Goal: Information Seeking & Learning: Learn about a topic

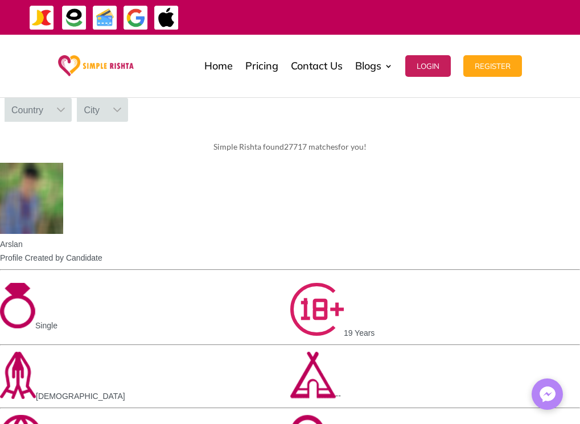
scroll to position [569, 0]
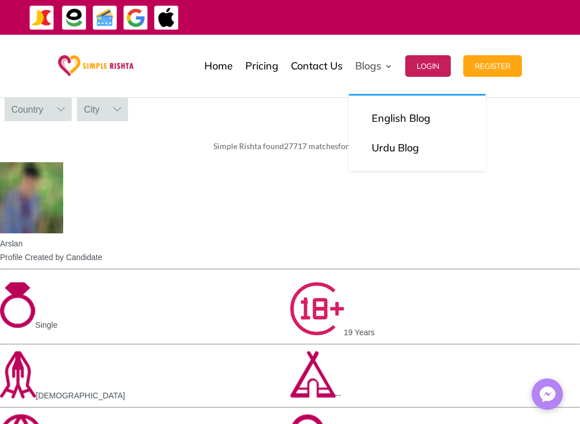
click at [387, 66] on link "Blogs" at bounding box center [374, 66] width 38 height 57
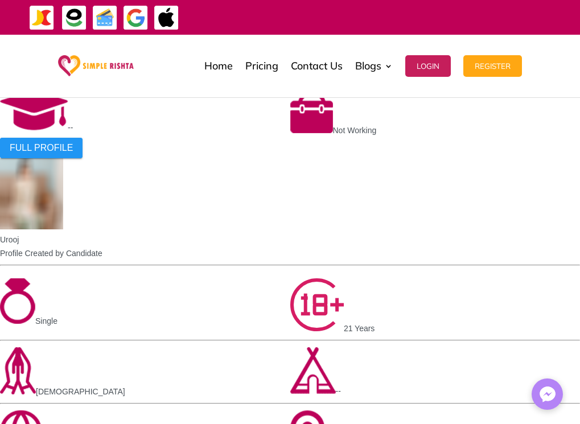
scroll to position [968, 0]
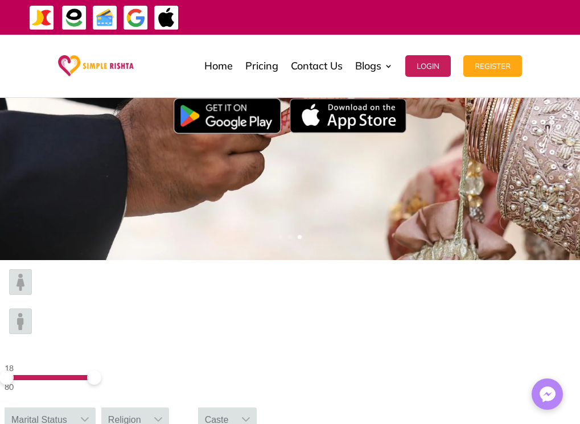
scroll to position [241, 0]
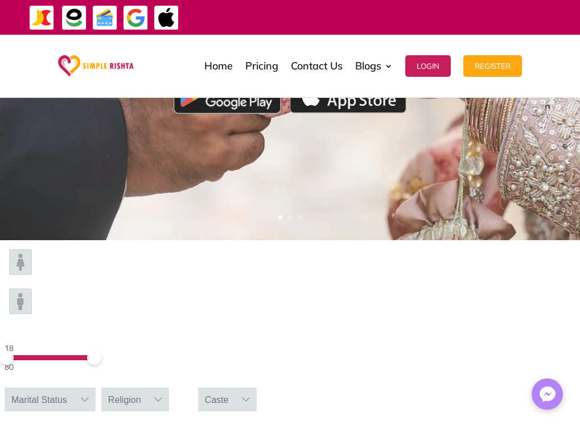
click at [163, 397] on icon at bounding box center [159, 399] width 8 height 5
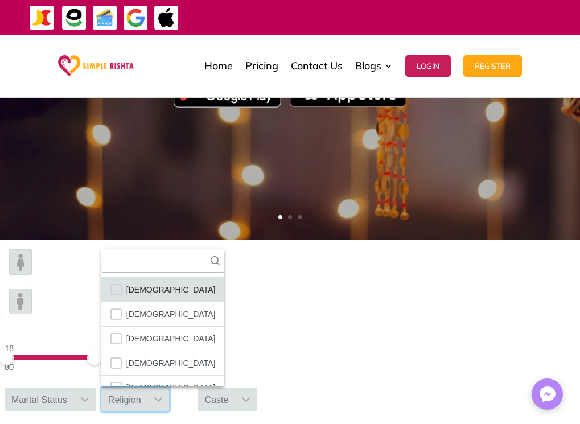
scroll to position [67, 0]
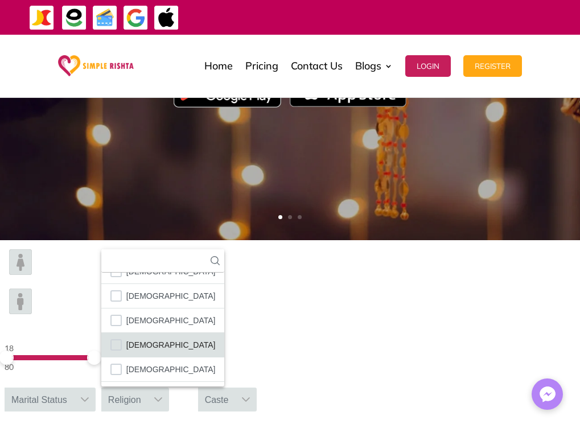
click at [216, 338] on span "[DEMOGRAPHIC_DATA]" at bounding box center [170, 345] width 89 height 15
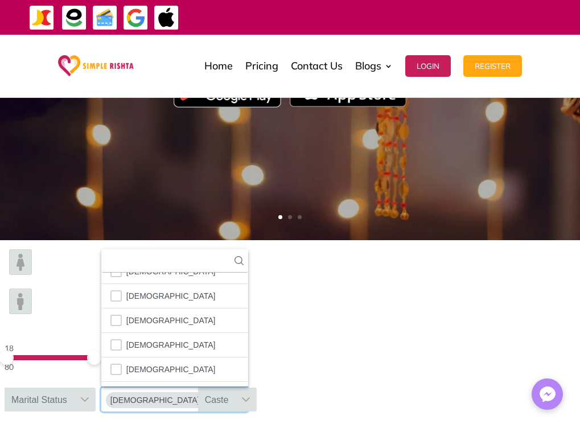
click at [251, 395] on icon at bounding box center [245, 399] width 9 height 9
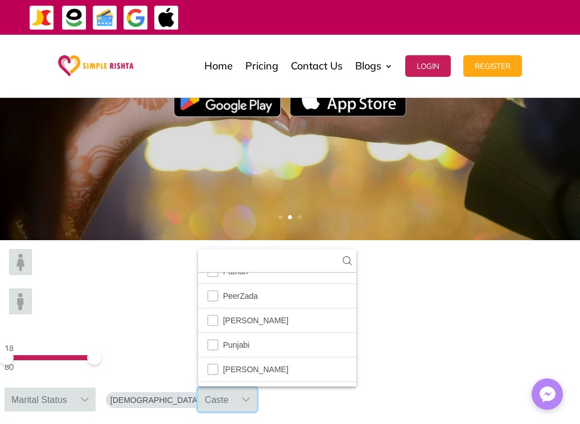
scroll to position [2120, 0]
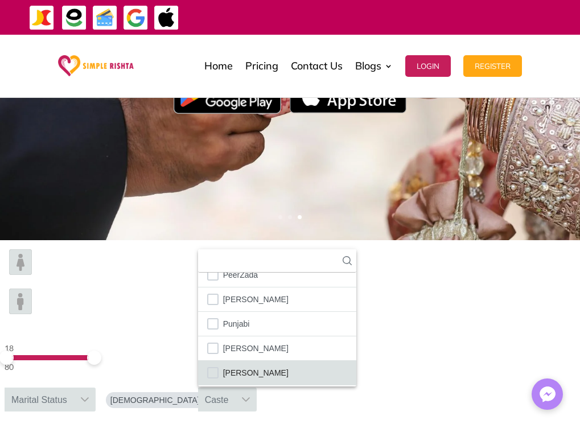
click at [356, 361] on li "[PERSON_NAME]" at bounding box center [277, 373] width 158 height 24
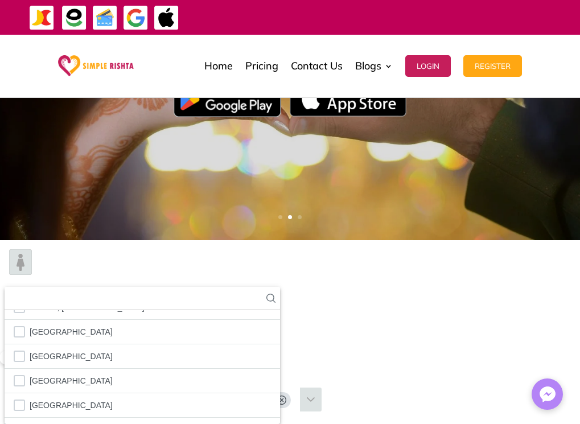
scroll to position [666, 0]
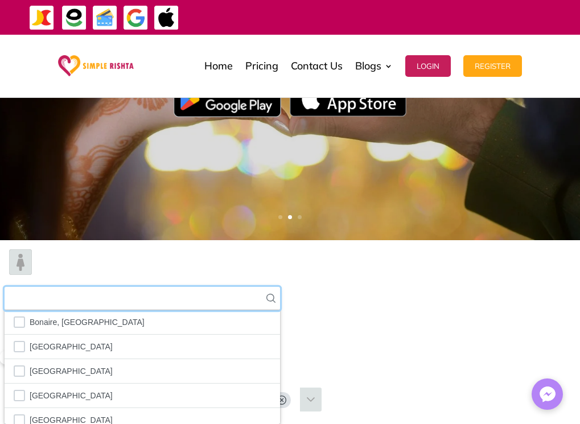
click at [280, 287] on input "text" at bounding box center [143, 298] width 276 height 23
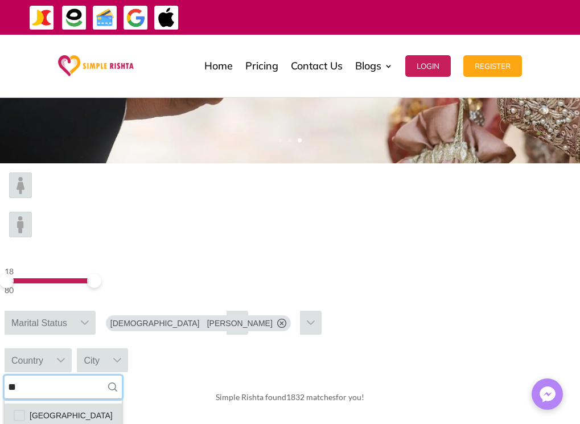
scroll to position [298, 0]
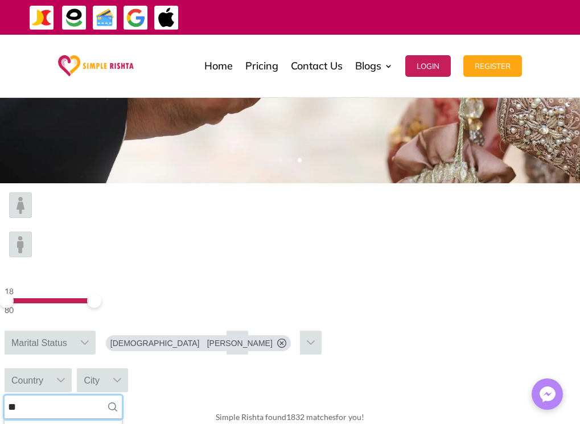
type input "**"
click at [50, 368] on div "Country" at bounding box center [28, 380] width 46 height 24
click at [72, 368] on div at bounding box center [61, 380] width 22 height 24
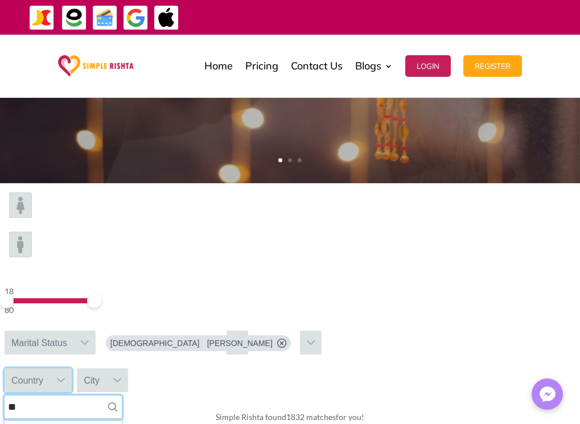
click at [122, 396] on input "**" at bounding box center [63, 407] width 117 height 23
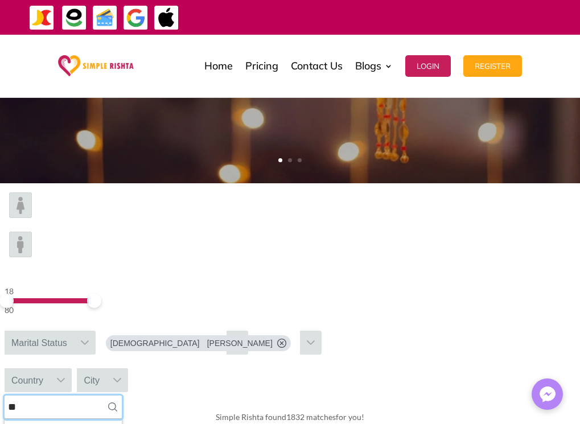
type input "*"
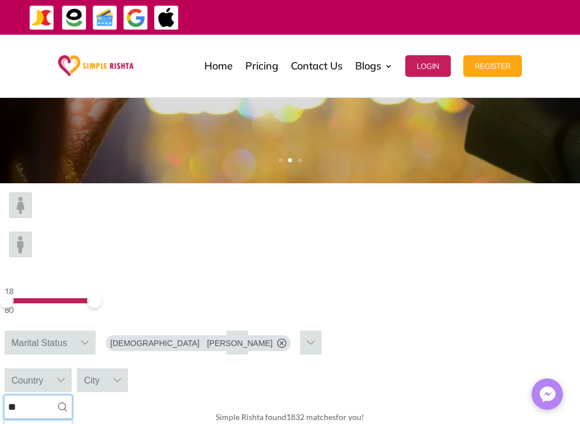
type input "*"
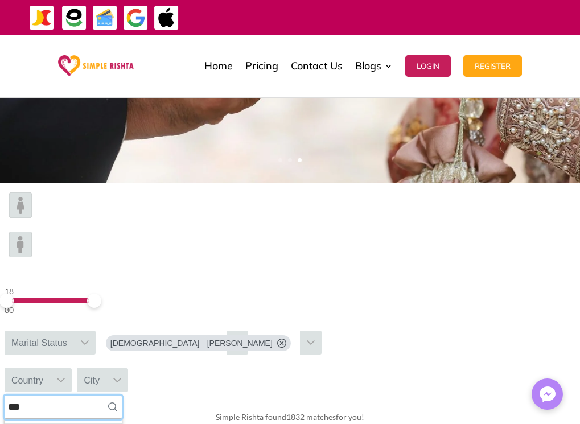
type input "***"
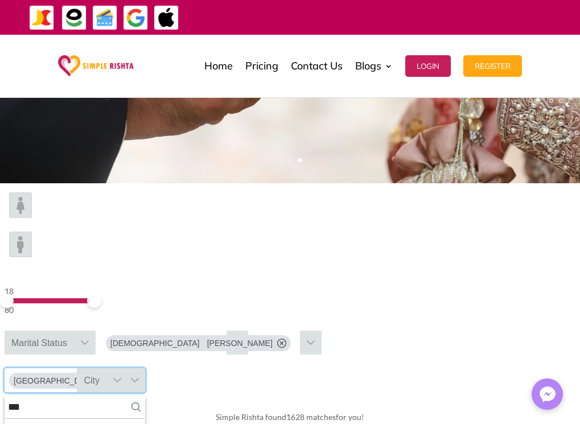
click at [122, 376] on icon at bounding box center [117, 380] width 9 height 9
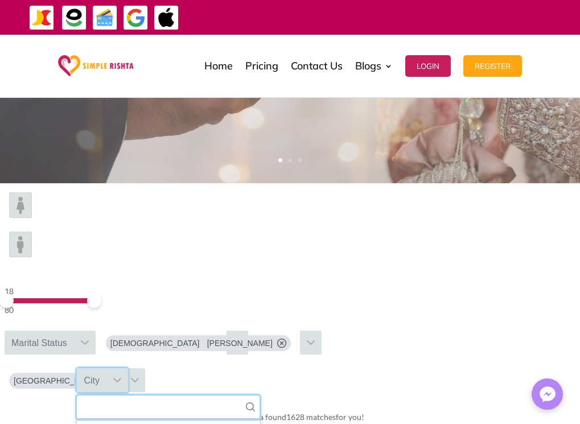
click at [260, 396] on input "text" at bounding box center [168, 407] width 183 height 23
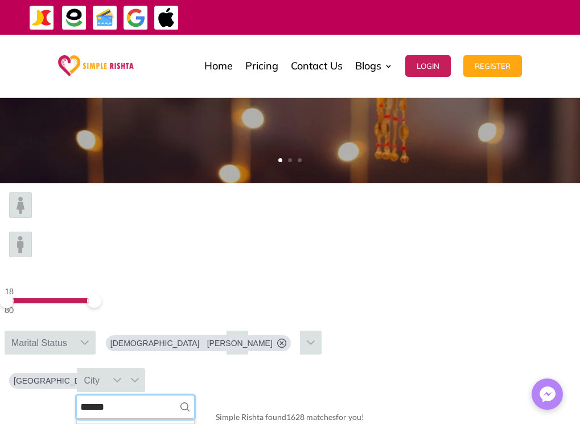
type input "******"
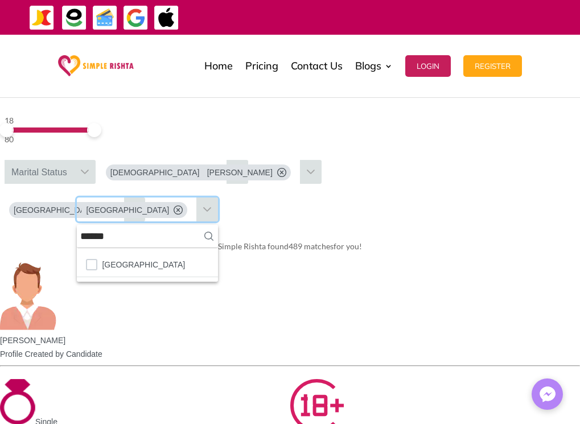
scroll to position [241, 0]
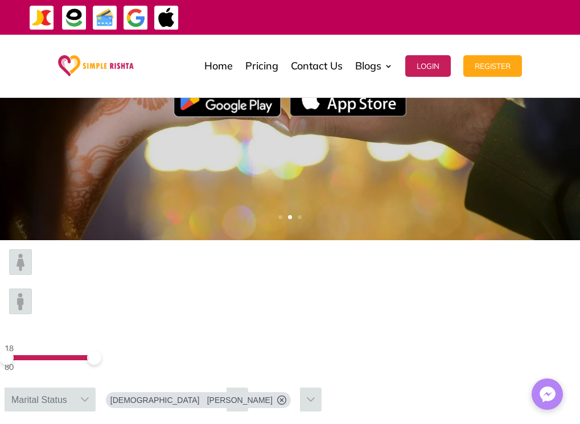
click at [89, 395] on icon at bounding box center [84, 399] width 9 height 9
click at [96, 415] on input "text" at bounding box center [50, 426] width 91 height 23
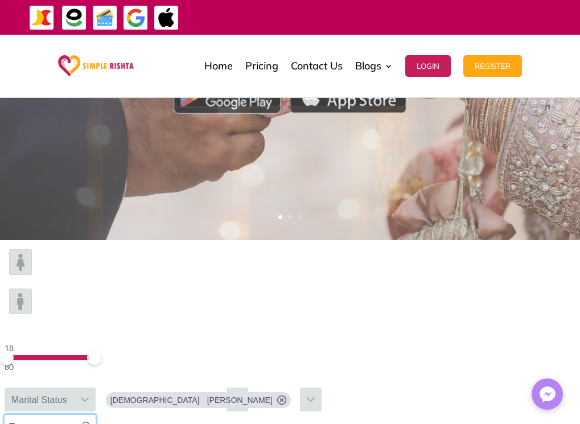
type input "*"
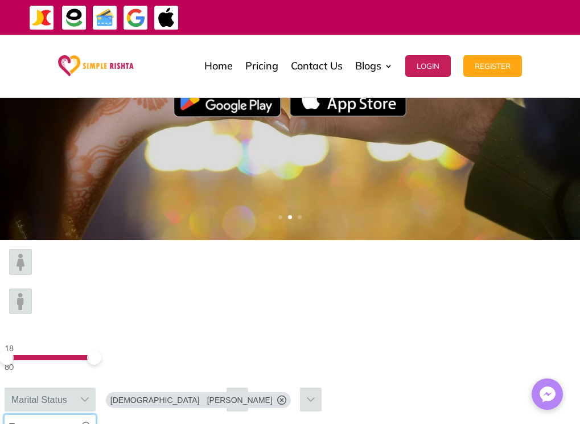
type input "*"
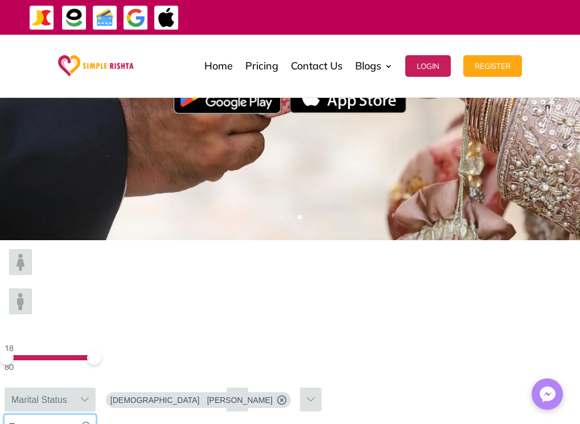
type input "*"
click at [89, 397] on icon at bounding box center [85, 399] width 8 height 5
click at [74, 388] on div "Marital Status" at bounding box center [39, 400] width 69 height 24
click at [96, 388] on div at bounding box center [85, 400] width 22 height 24
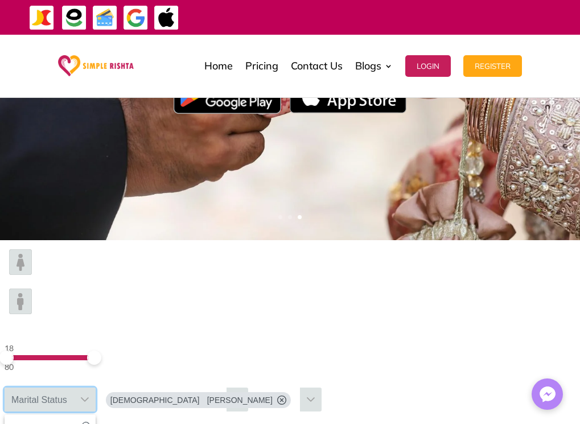
click at [74, 388] on div "Marital Status" at bounding box center [39, 400] width 69 height 24
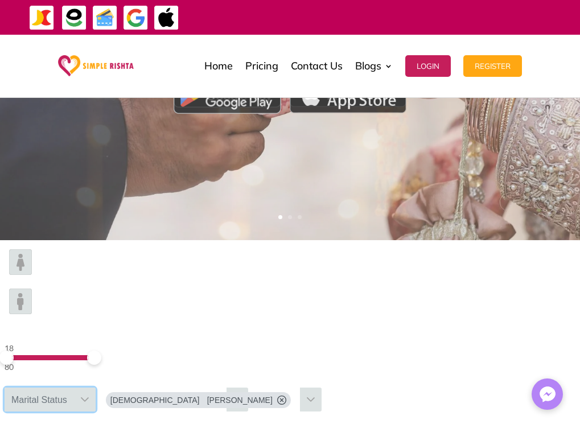
click at [101, 351] on span at bounding box center [94, 358] width 14 height 14
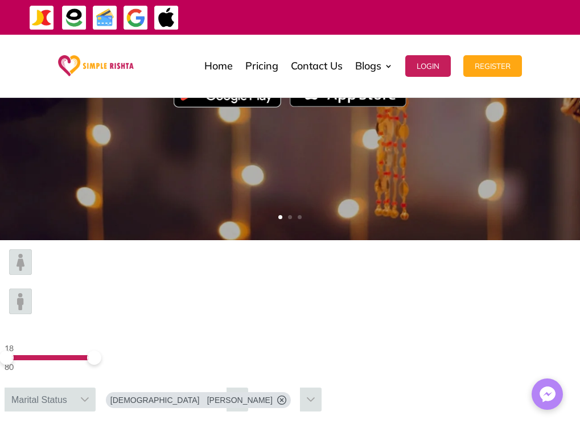
click at [87, 342] on div "18 80" at bounding box center [49, 358] width 88 height 32
click at [83, 342] on div "18" at bounding box center [49, 349] width 88 height 14
click at [92, 355] on span at bounding box center [49, 358] width 88 height 6
click at [42, 351] on span at bounding box center [34, 358] width 14 height 14
click at [23, 351] on span at bounding box center [16, 358] width 14 height 14
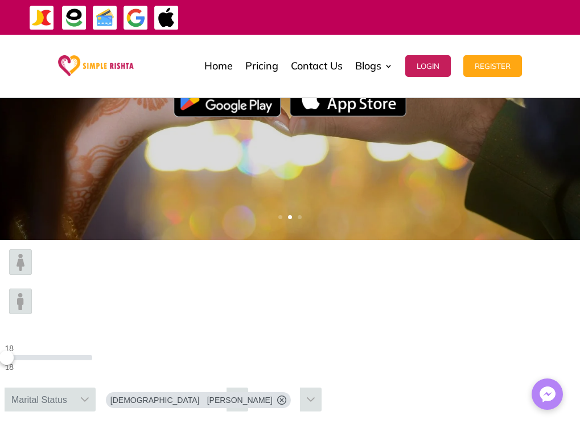
click at [92, 355] on div at bounding box center [49, 358] width 88 height 6
click at [14, 351] on span at bounding box center [6, 358] width 14 height 14
click at [84, 342] on div "29" at bounding box center [49, 349] width 88 height 14
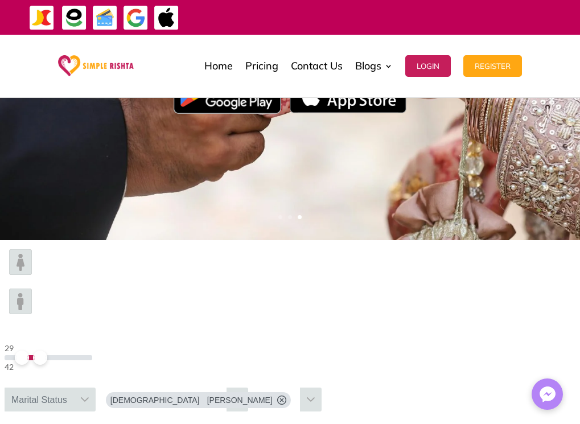
click at [31, 275] on img at bounding box center [20, 262] width 23 height 26
click at [80, 342] on div "29" at bounding box center [49, 349] width 88 height 14
click at [83, 342] on div "29" at bounding box center [49, 349] width 88 height 14
drag, startPoint x: 83, startPoint y: 284, endPoint x: 76, endPoint y: 284, distance: 6.3
click at [76, 342] on div "29" at bounding box center [49, 349] width 88 height 14
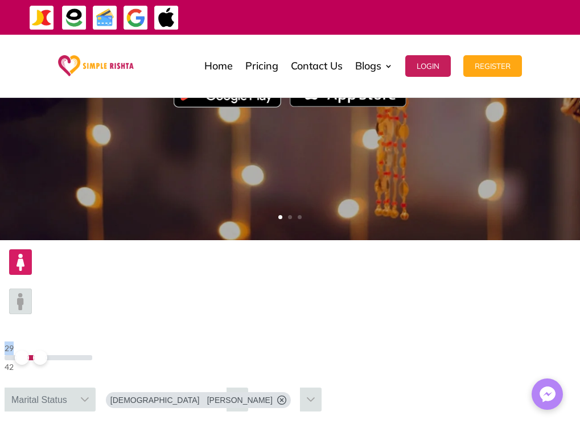
click at [76, 342] on div "29" at bounding box center [49, 349] width 88 height 14
click at [47, 351] on span at bounding box center [40, 358] width 14 height 14
drag, startPoint x: 97, startPoint y: 286, endPoint x: 80, endPoint y: 286, distance: 17.7
click at [80, 342] on div "29 18" at bounding box center [49, 358] width 88 height 32
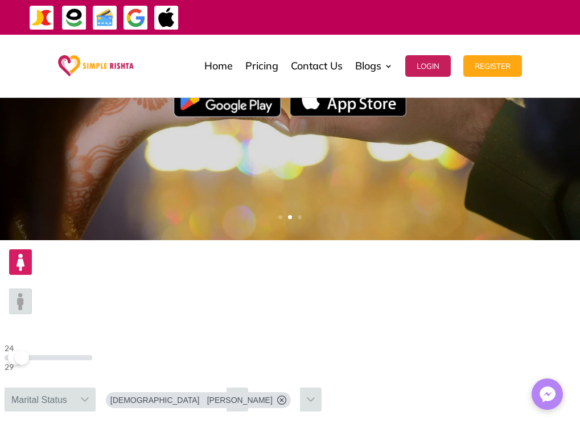
click at [79, 342] on div "24" at bounding box center [49, 349] width 88 height 14
drag, startPoint x: 93, startPoint y: 287, endPoint x: 72, endPoint y: 289, distance: 21.1
click at [72, 342] on div "24 18" at bounding box center [49, 358] width 88 height 32
drag, startPoint x: 95, startPoint y: 287, endPoint x: 61, endPoint y: 293, distance: 34.7
click at [66, 342] on div "19 18" at bounding box center [49, 358] width 88 height 32
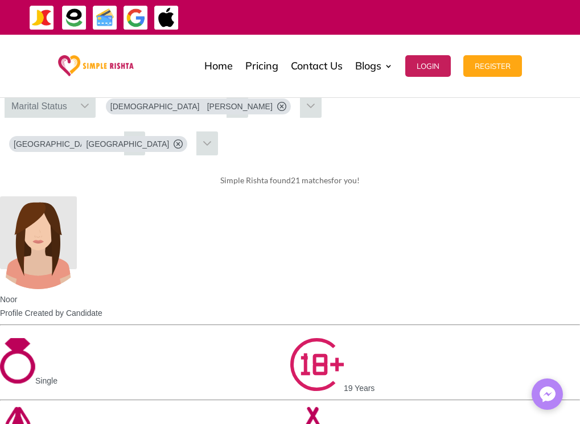
scroll to position [583, 0]
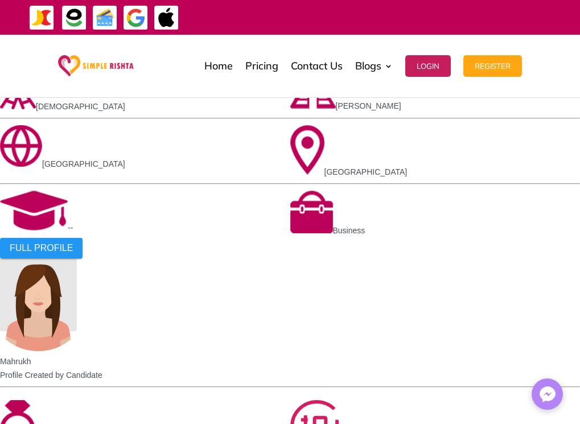
scroll to position [868, 0]
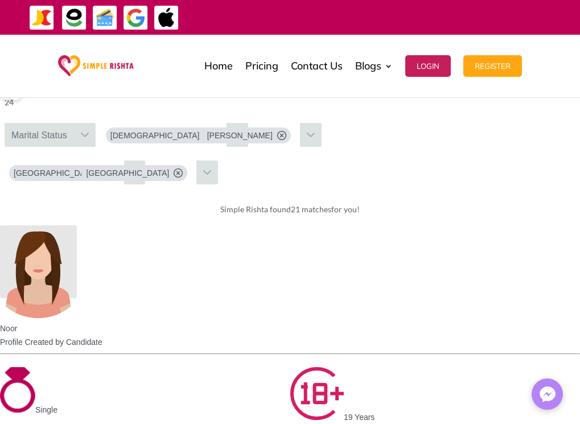
scroll to position [526, 0]
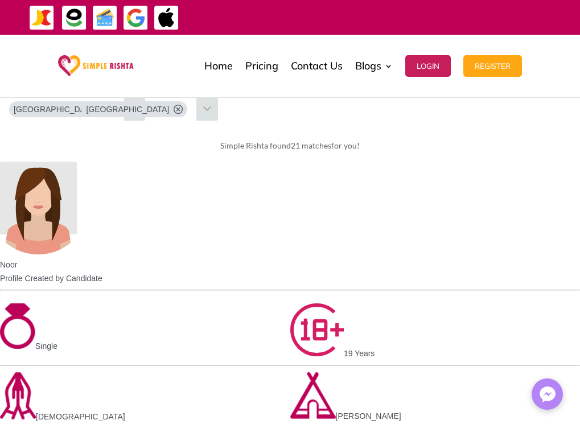
scroll to position [583, 0]
